Goal: Task Accomplishment & Management: Manage account settings

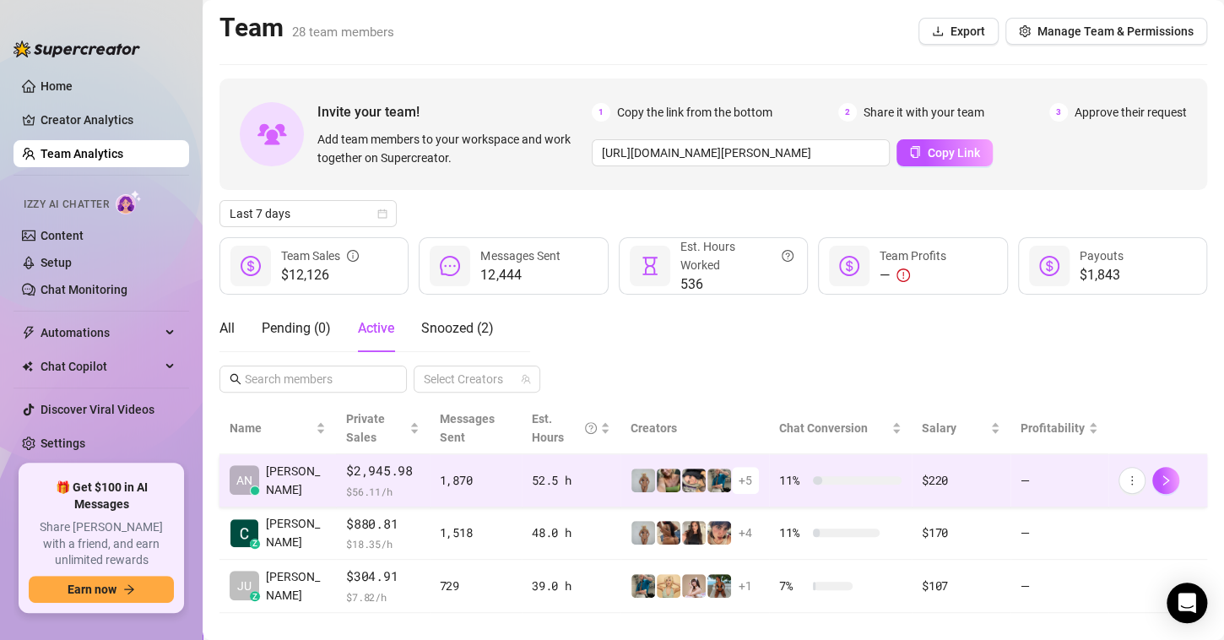
scroll to position [21, 0]
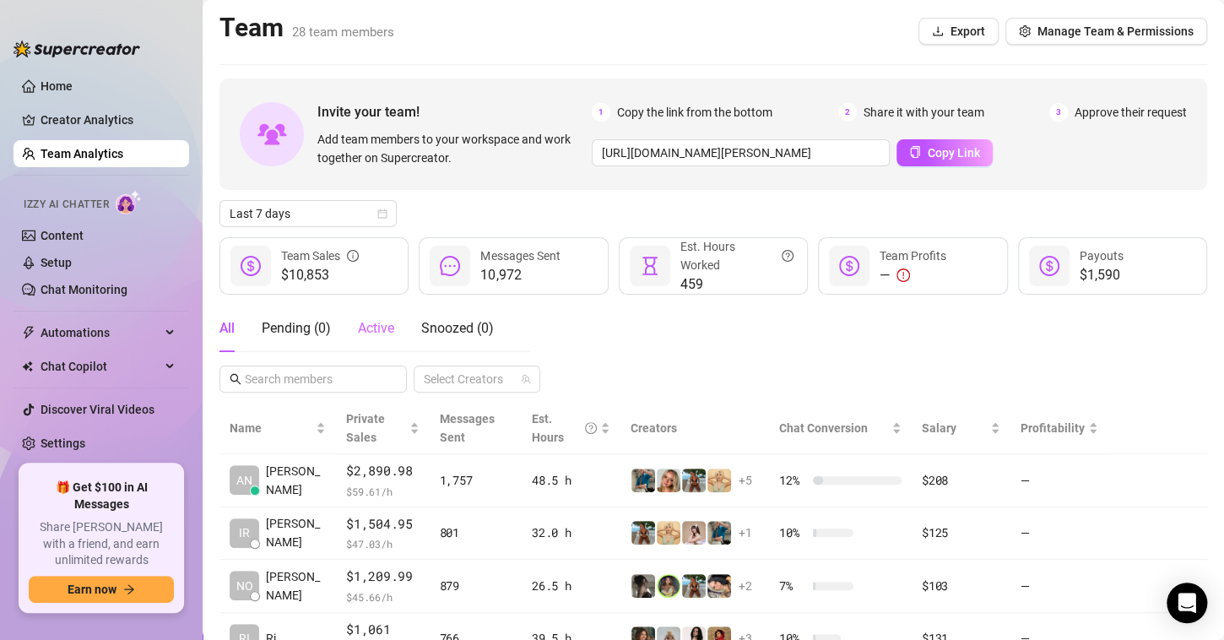
click at [378, 338] on div "Active" at bounding box center [376, 328] width 36 height 47
click at [381, 314] on div "Active" at bounding box center [376, 328] width 36 height 47
